Goal: Register for event/course

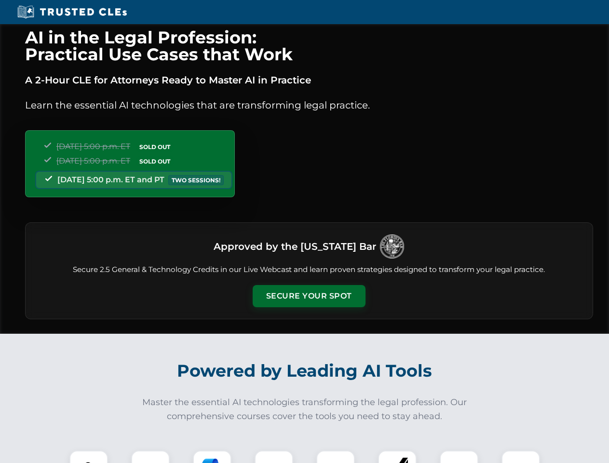
click at [309, 296] on button "Secure Your Spot" at bounding box center [309, 296] width 113 height 22
click at [89, 457] on img at bounding box center [89, 470] width 28 height 28
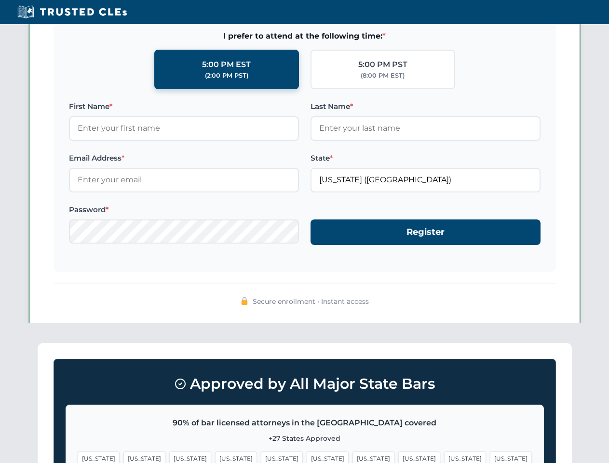
click at [353, 457] on span "[US_STATE]" at bounding box center [374, 458] width 42 height 14
click at [444, 457] on span "[US_STATE]" at bounding box center [465, 458] width 42 height 14
